Goal: Task Accomplishment & Management: Use online tool/utility

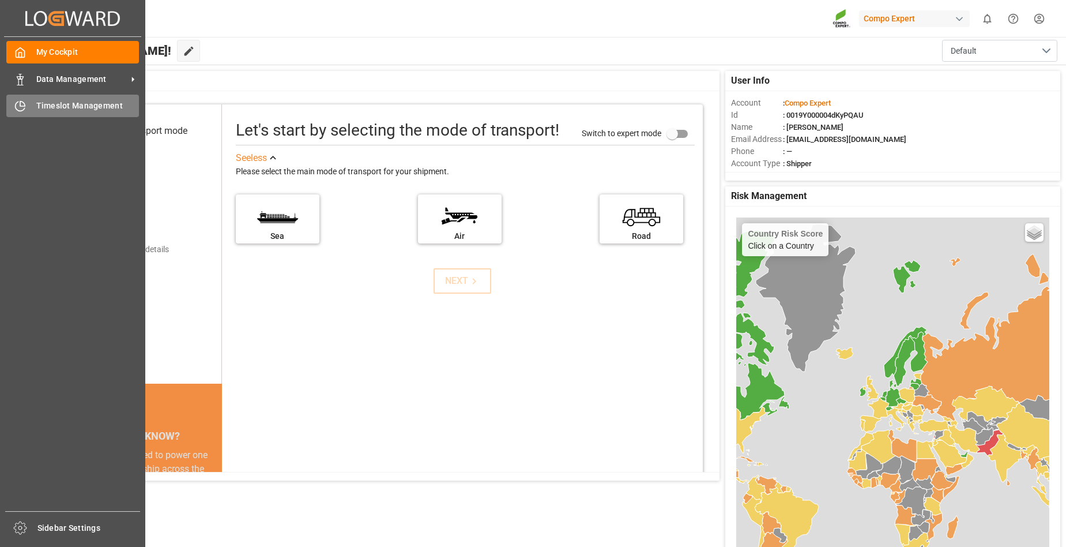
click at [56, 109] on span "Timeslot Management" at bounding box center [87, 106] width 103 height 12
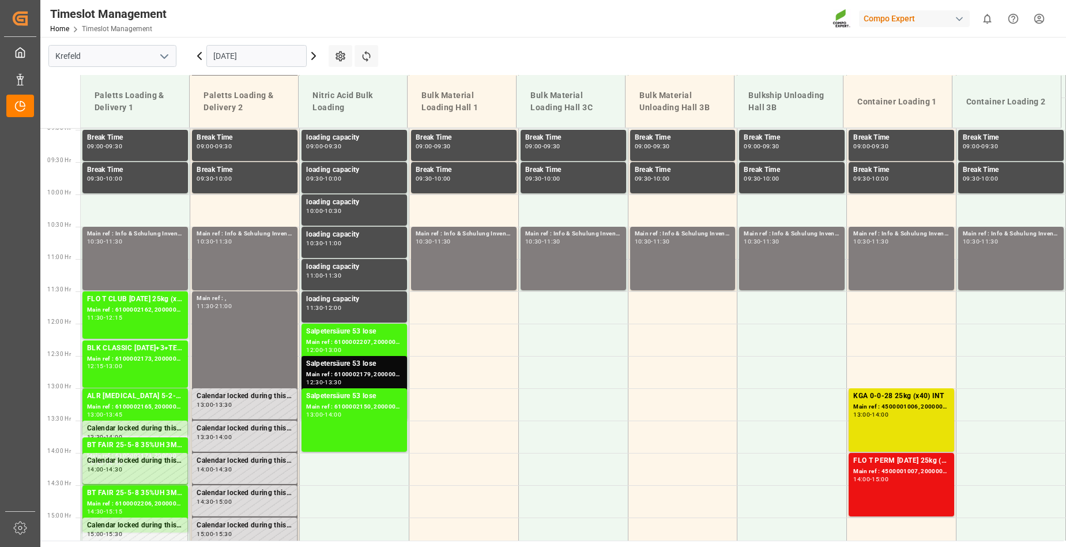
scroll to position [440, 0]
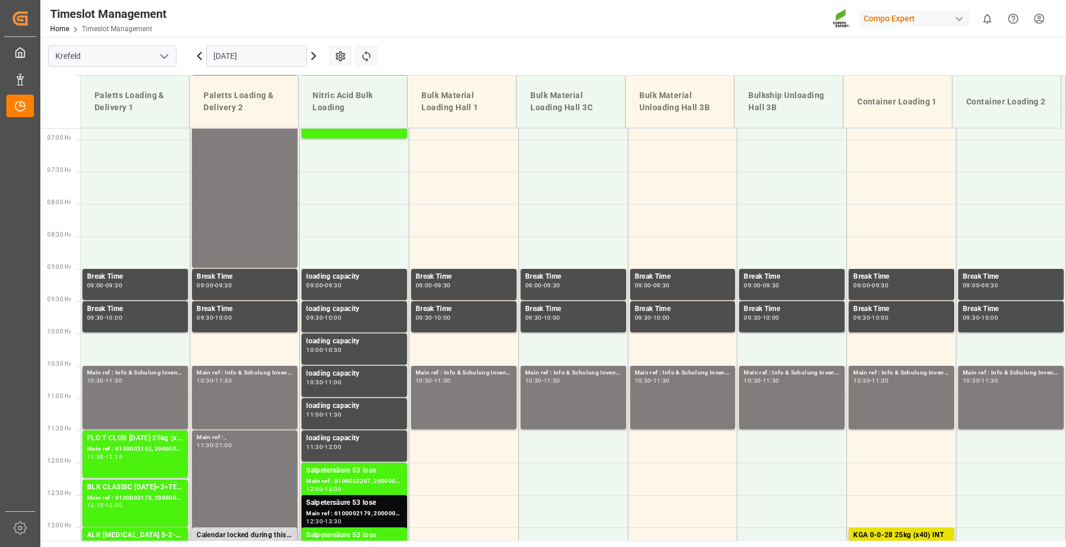
click at [315, 57] on icon at bounding box center [314, 56] width 14 height 14
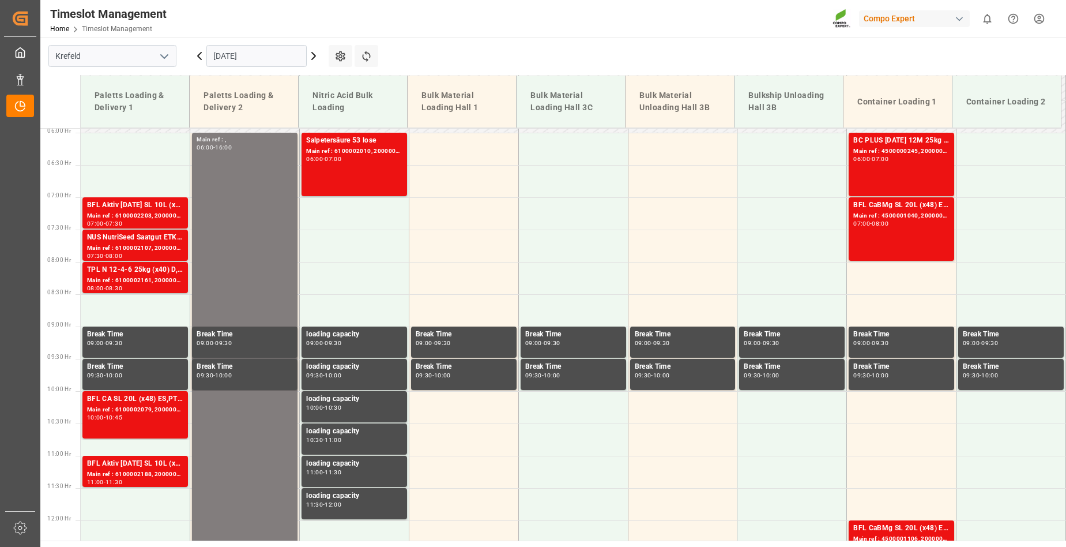
scroll to position [325, 0]
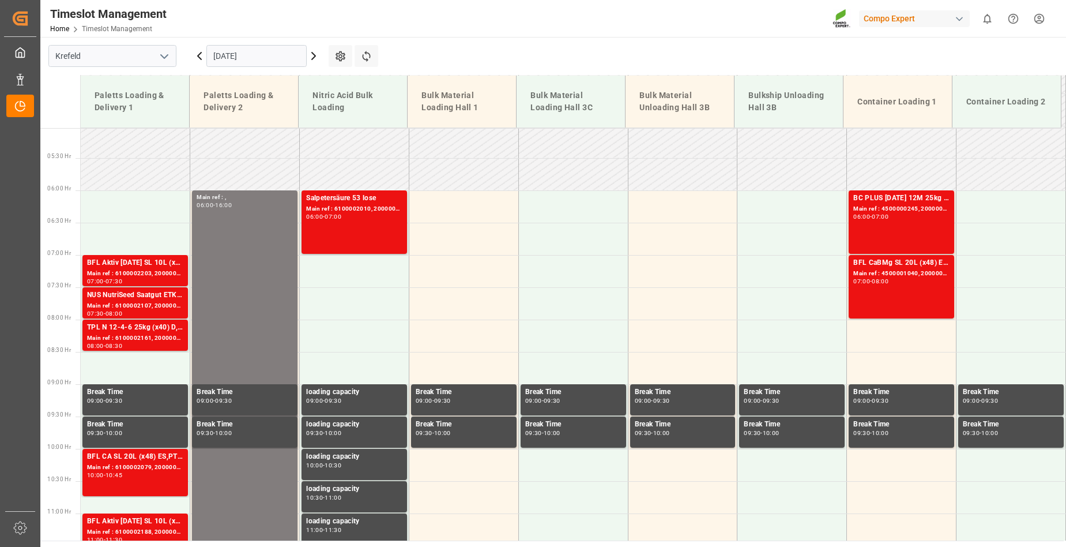
click at [314, 55] on icon at bounding box center [313, 55] width 3 height 7
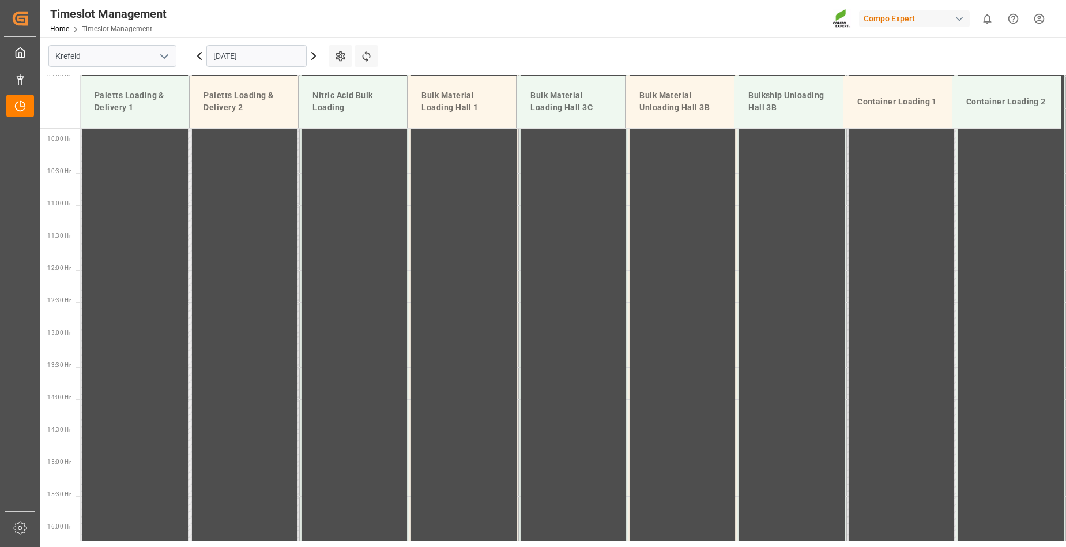
scroll to position [844, 0]
click at [315, 57] on icon at bounding box center [313, 55] width 3 height 7
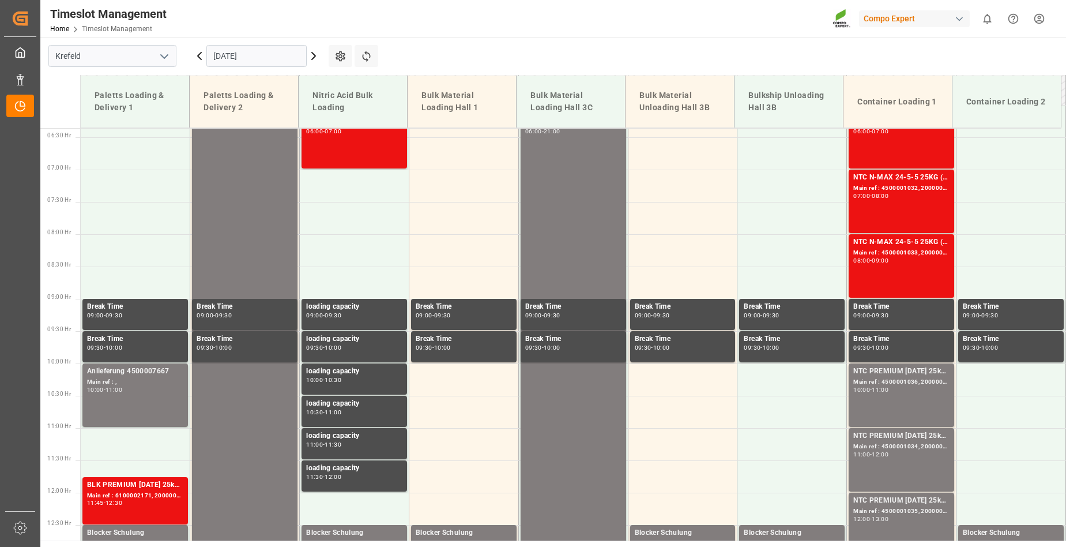
scroll to position [325, 0]
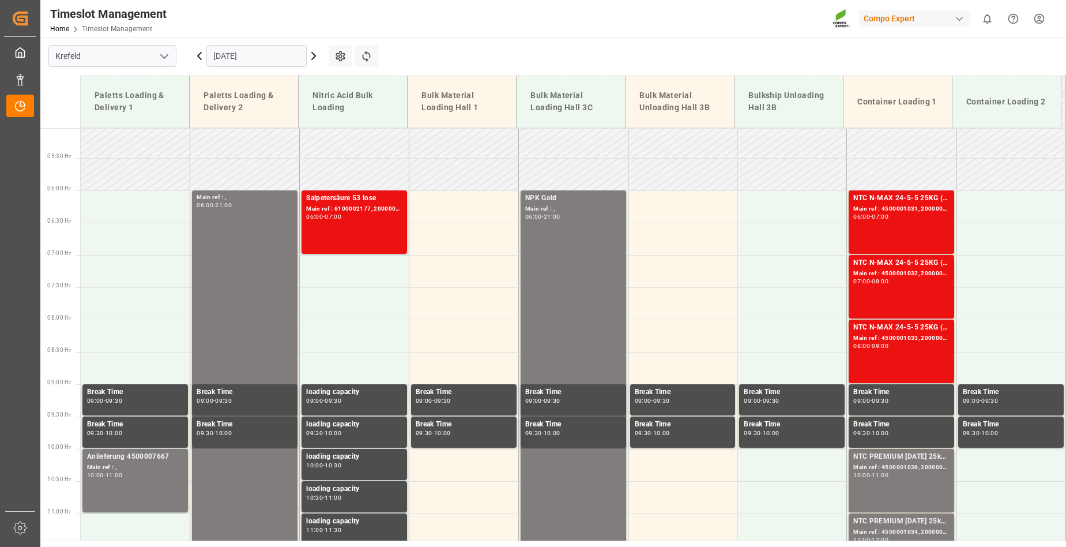
click at [314, 57] on icon at bounding box center [313, 55] width 3 height 7
